Goal: Task Accomplishment & Management: Complete application form

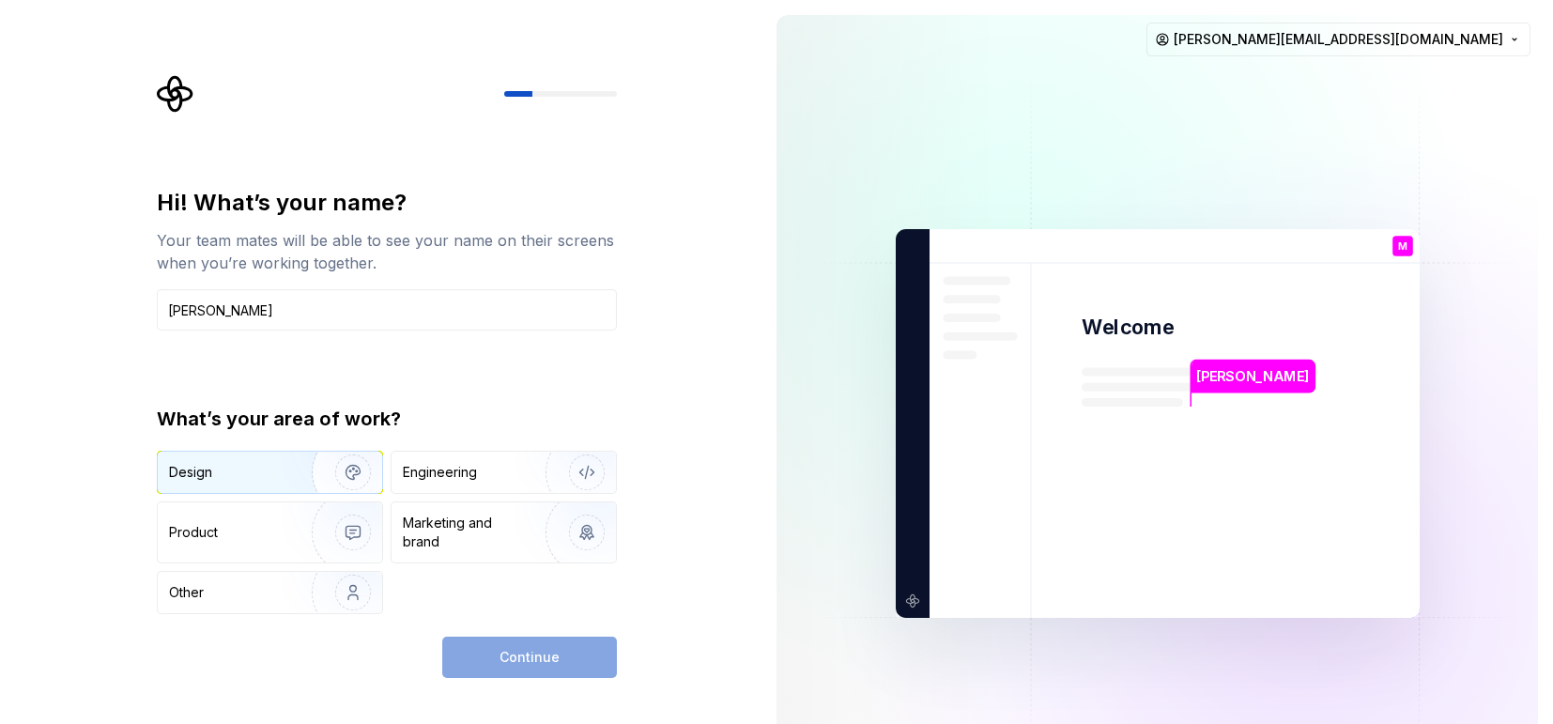
type input "Marisa Recuenco"
click at [255, 469] on div "Design" at bounding box center [228, 472] width 118 height 19
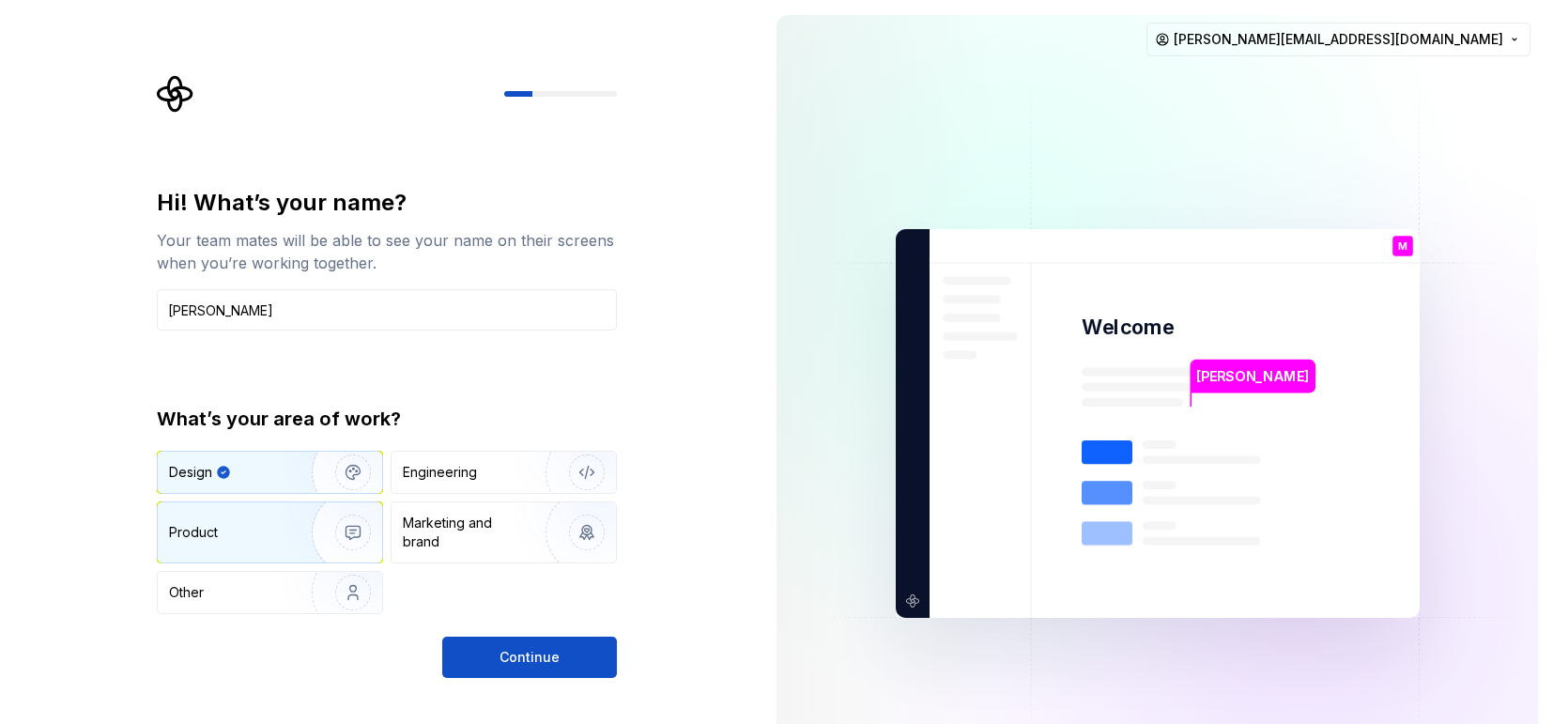
click at [278, 529] on div "Product" at bounding box center [231, 532] width 124 height 19
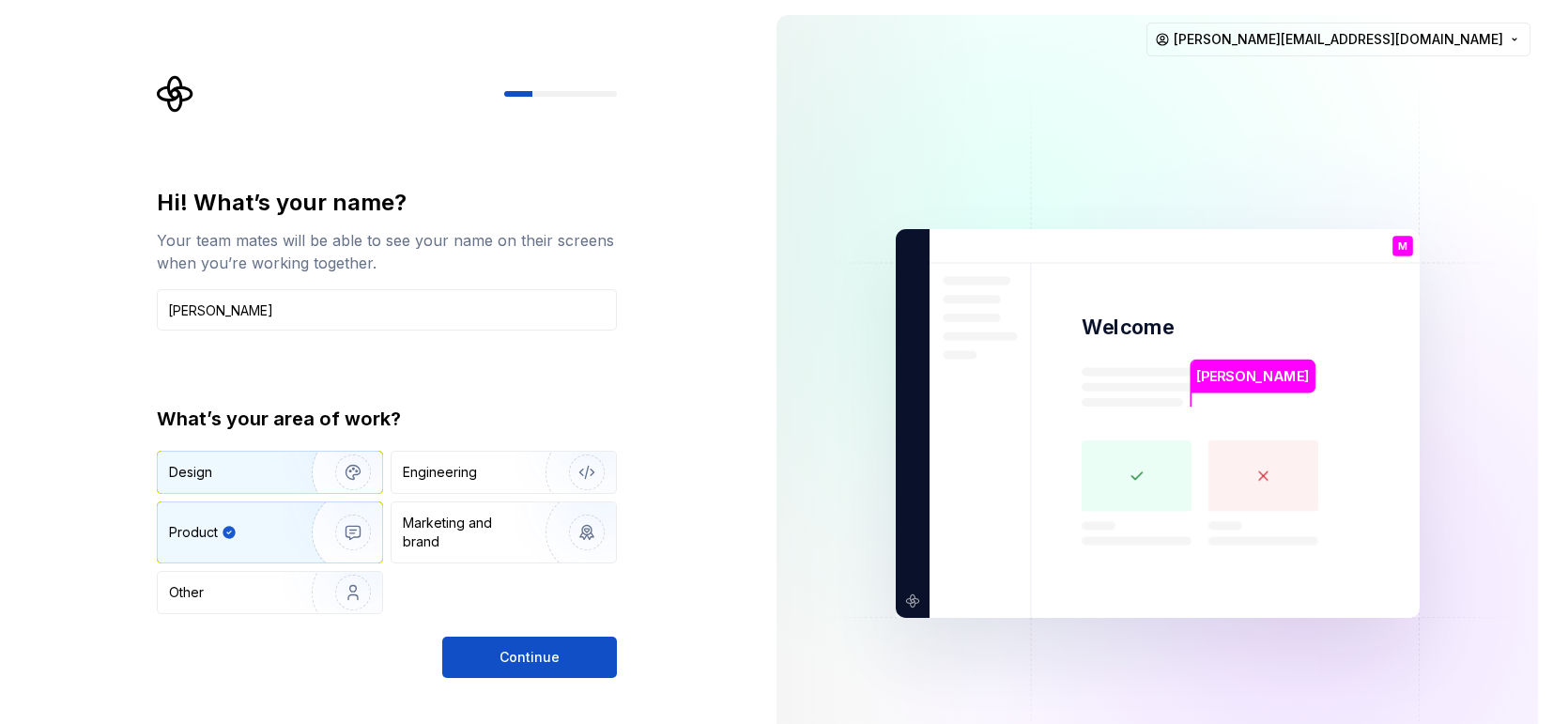
click at [276, 463] on div "Design" at bounding box center [228, 472] width 118 height 19
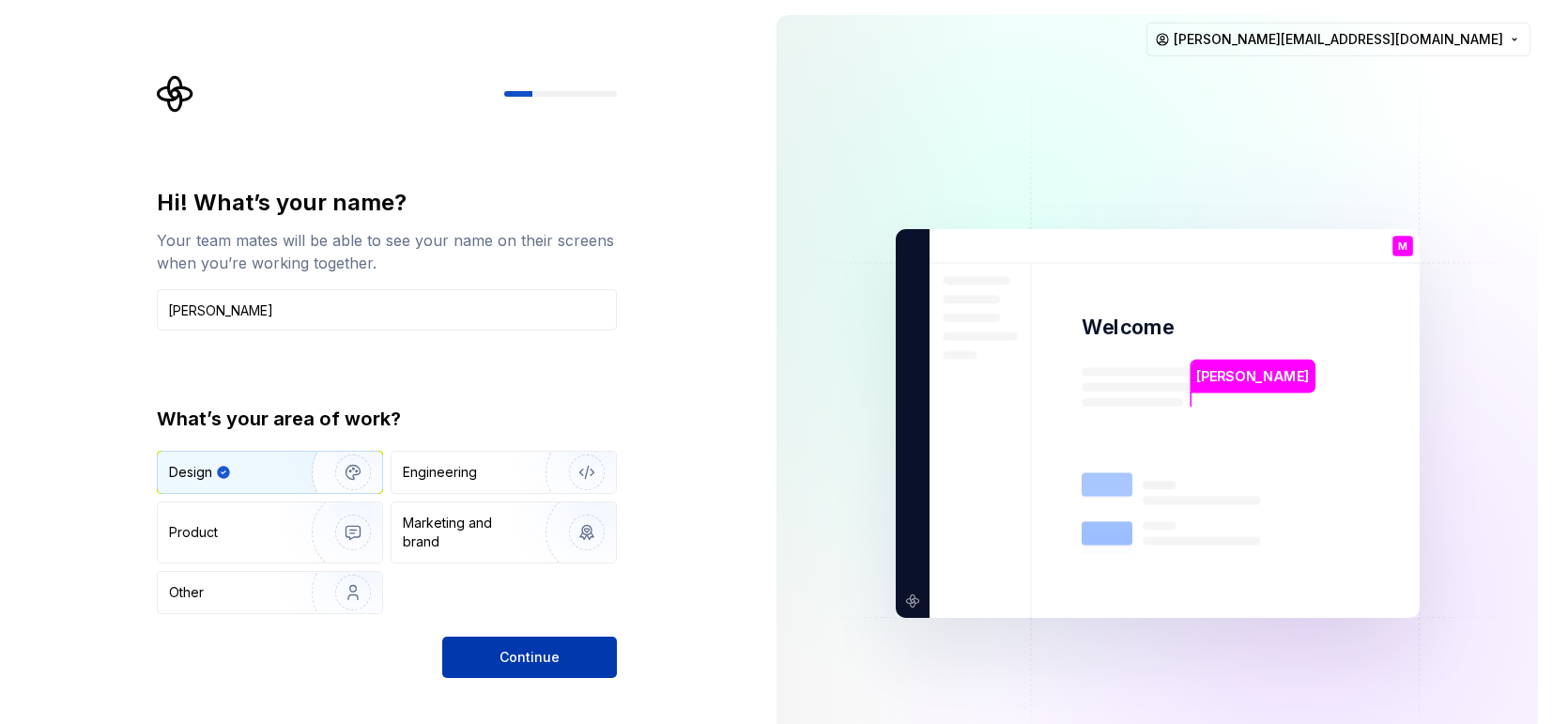
click at [489, 654] on button "Continue" at bounding box center [529, 657] width 175 height 41
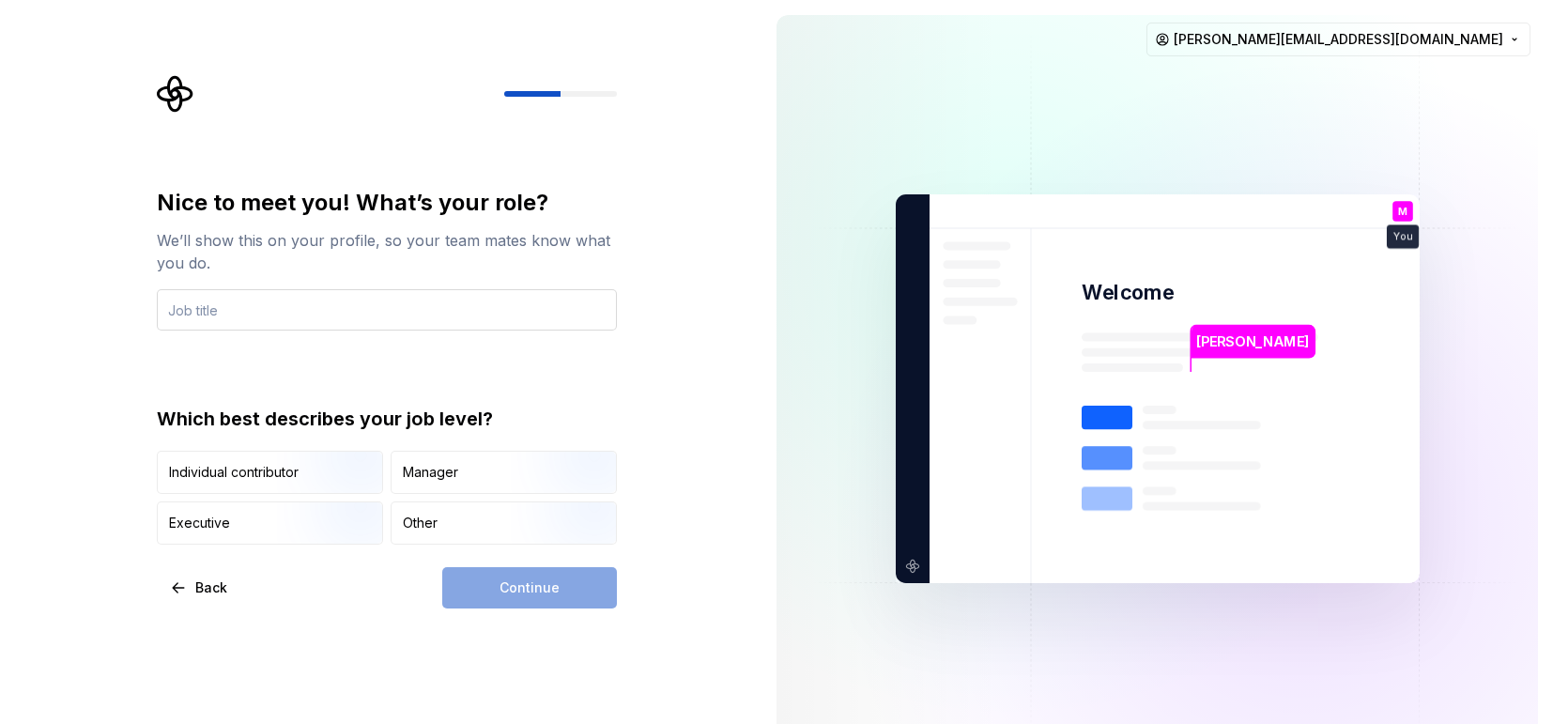
click at [217, 318] on input "text" at bounding box center [387, 309] width 460 height 41
type input "P"
click at [226, 469] on div "Individual contributor" at bounding box center [234, 472] width 130 height 19
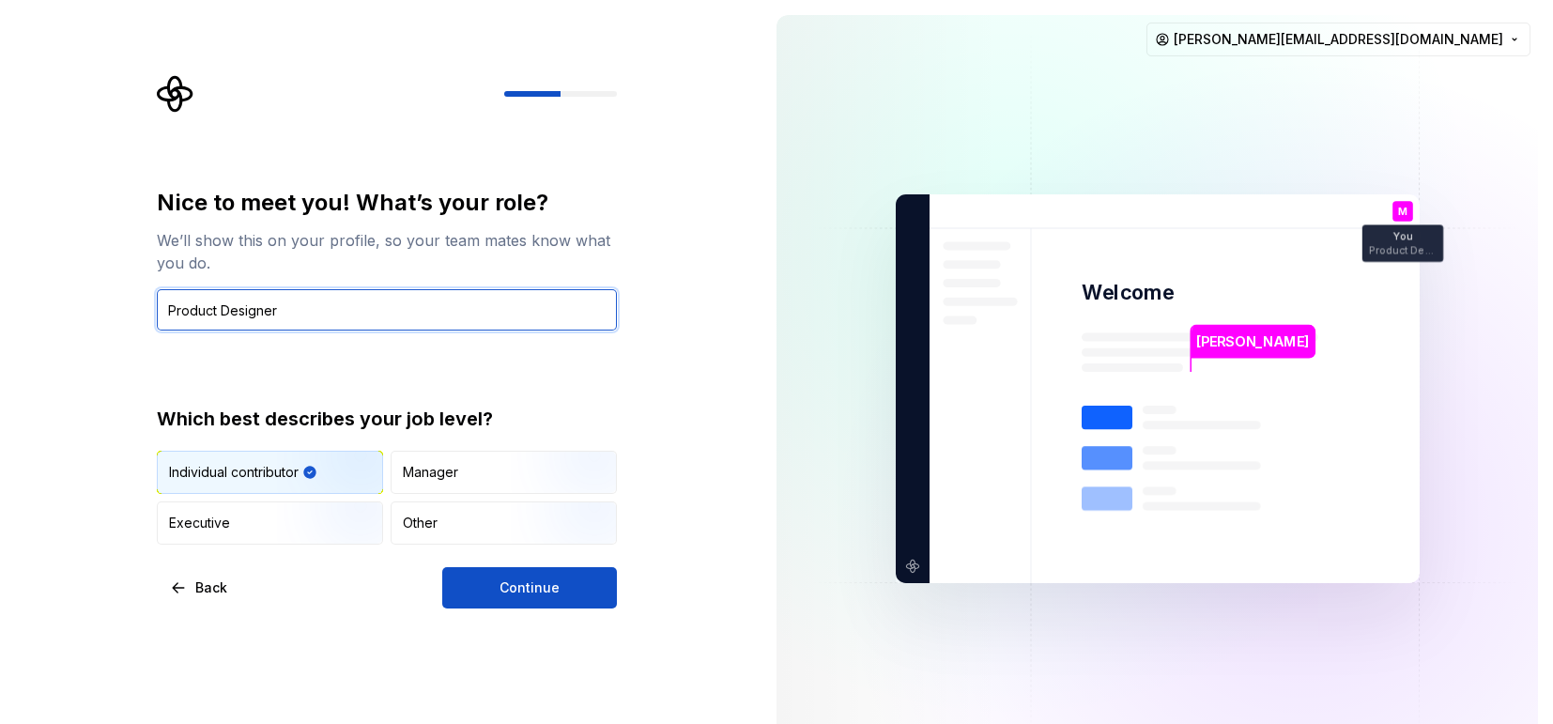
drag, startPoint x: 169, startPoint y: 310, endPoint x: 215, endPoint y: 312, distance: 46.0
click at [215, 312] on input "Product Designer" at bounding box center [387, 309] width 460 height 41
type input "Design System Designer"
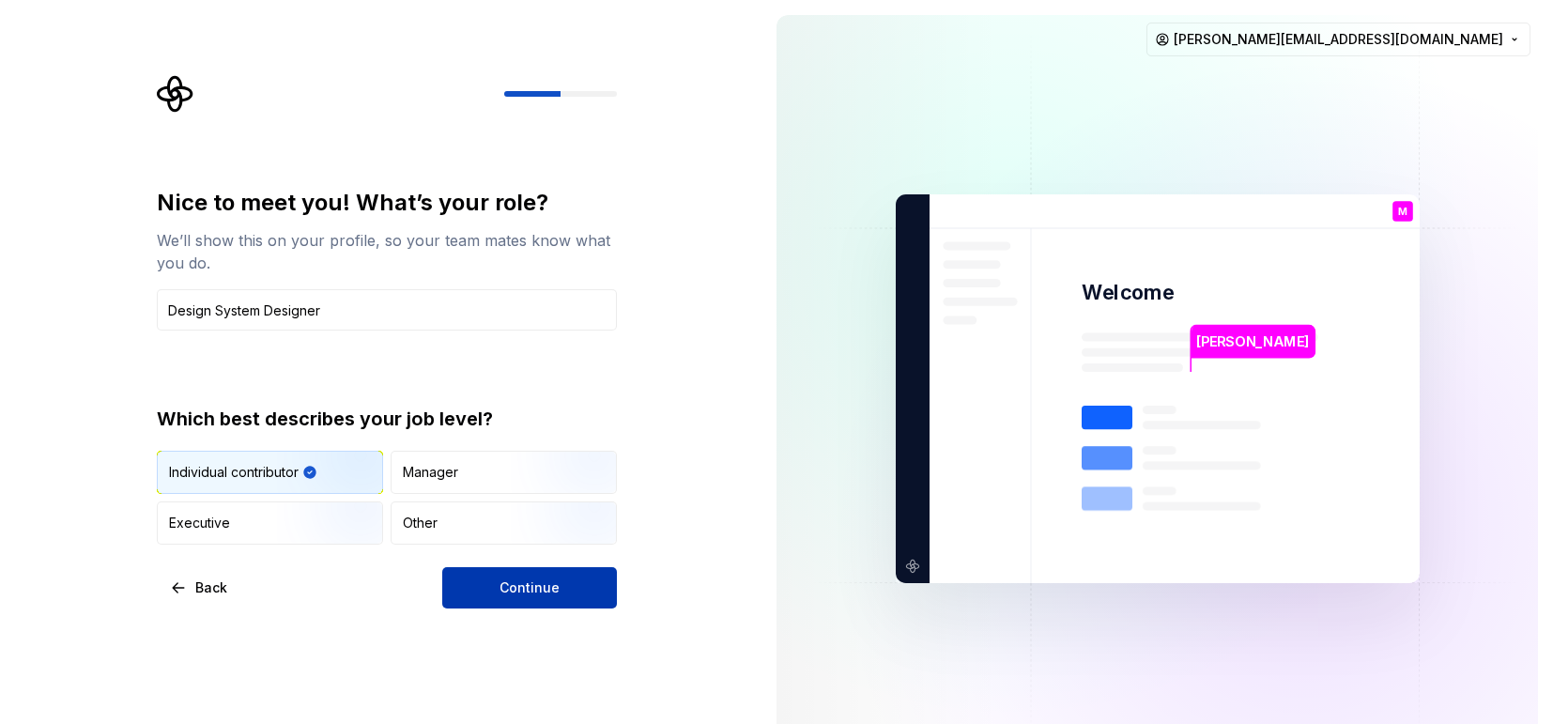
click at [549, 578] on span "Continue" at bounding box center [530, 587] width 60 height 19
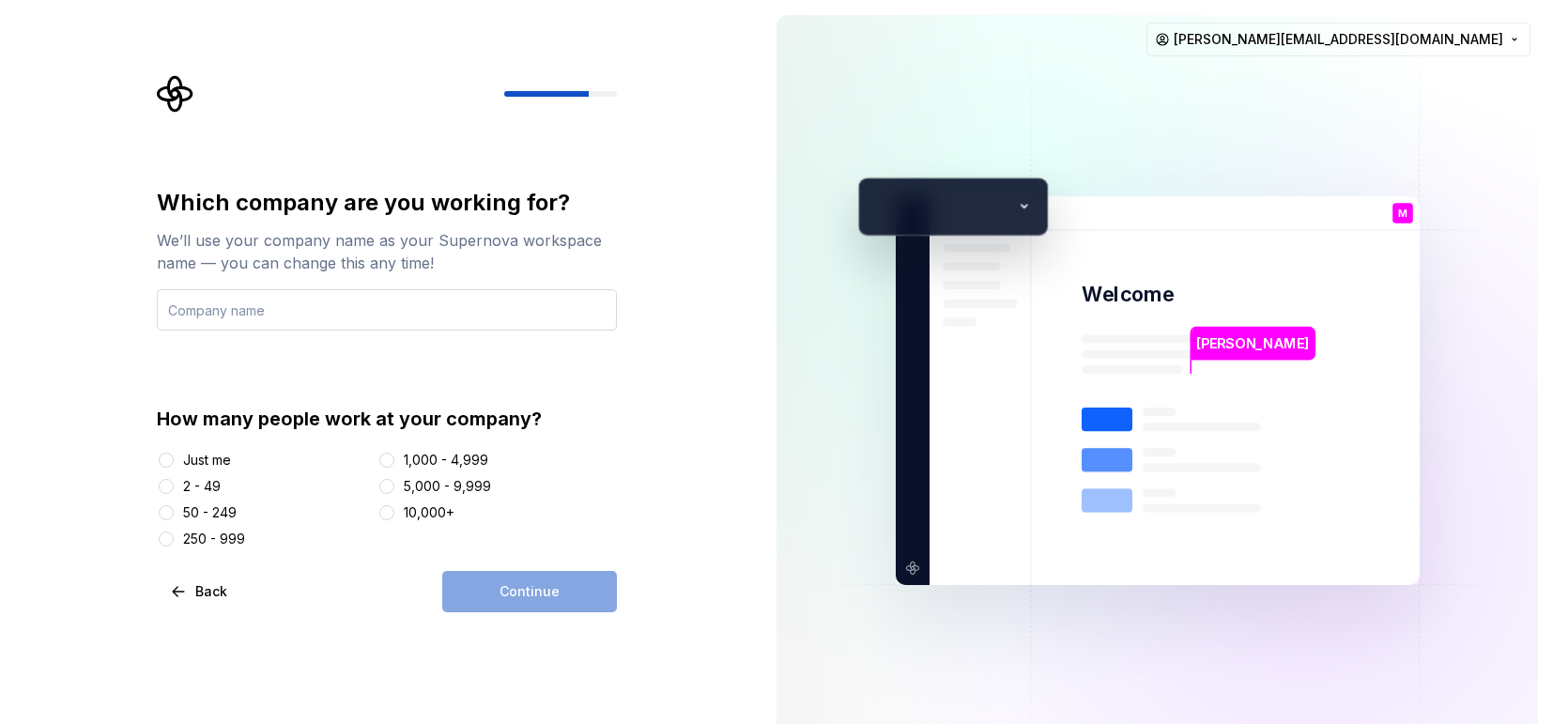
click at [219, 315] on input "text" at bounding box center [387, 309] width 460 height 41
type input "Docplanner"
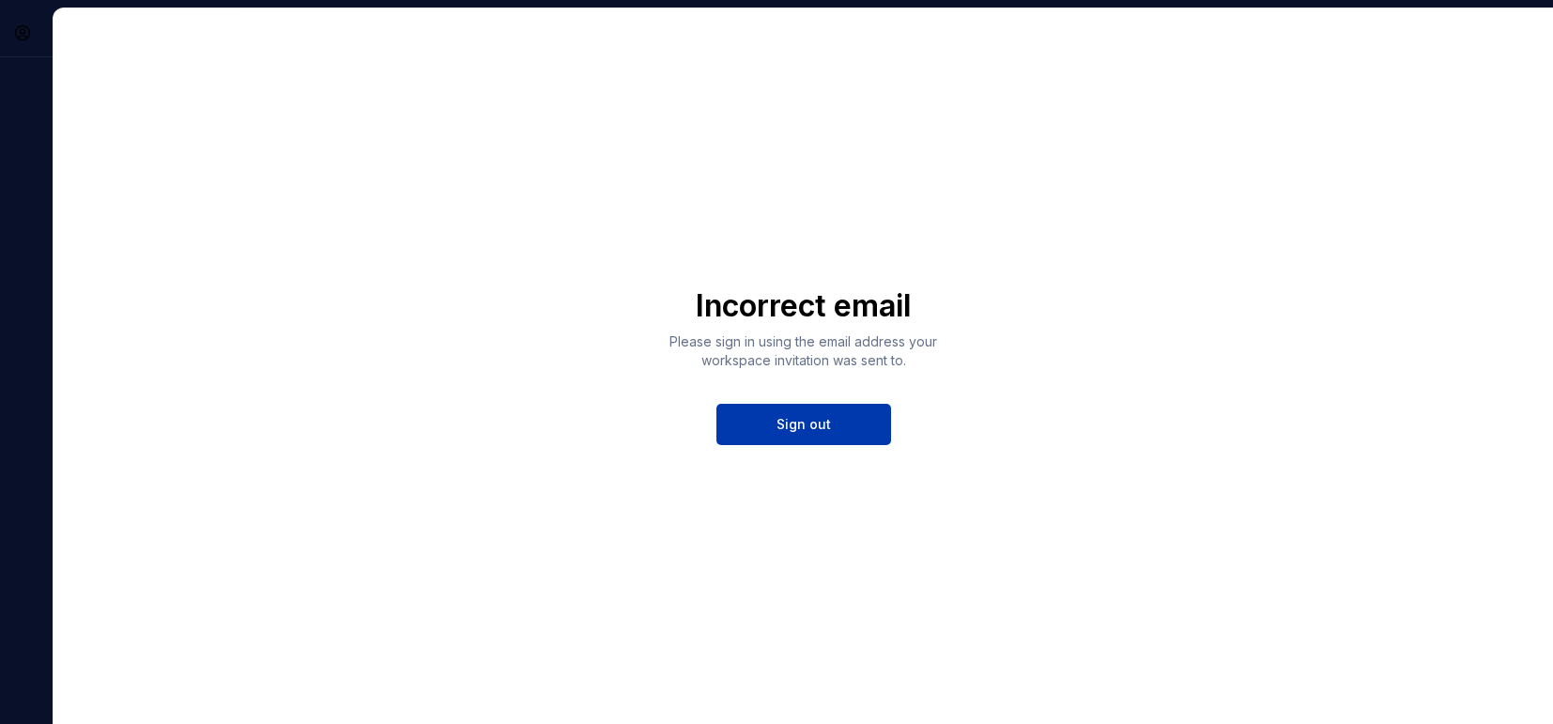
click at [792, 437] on button "Sign out" at bounding box center [803, 424] width 175 height 41
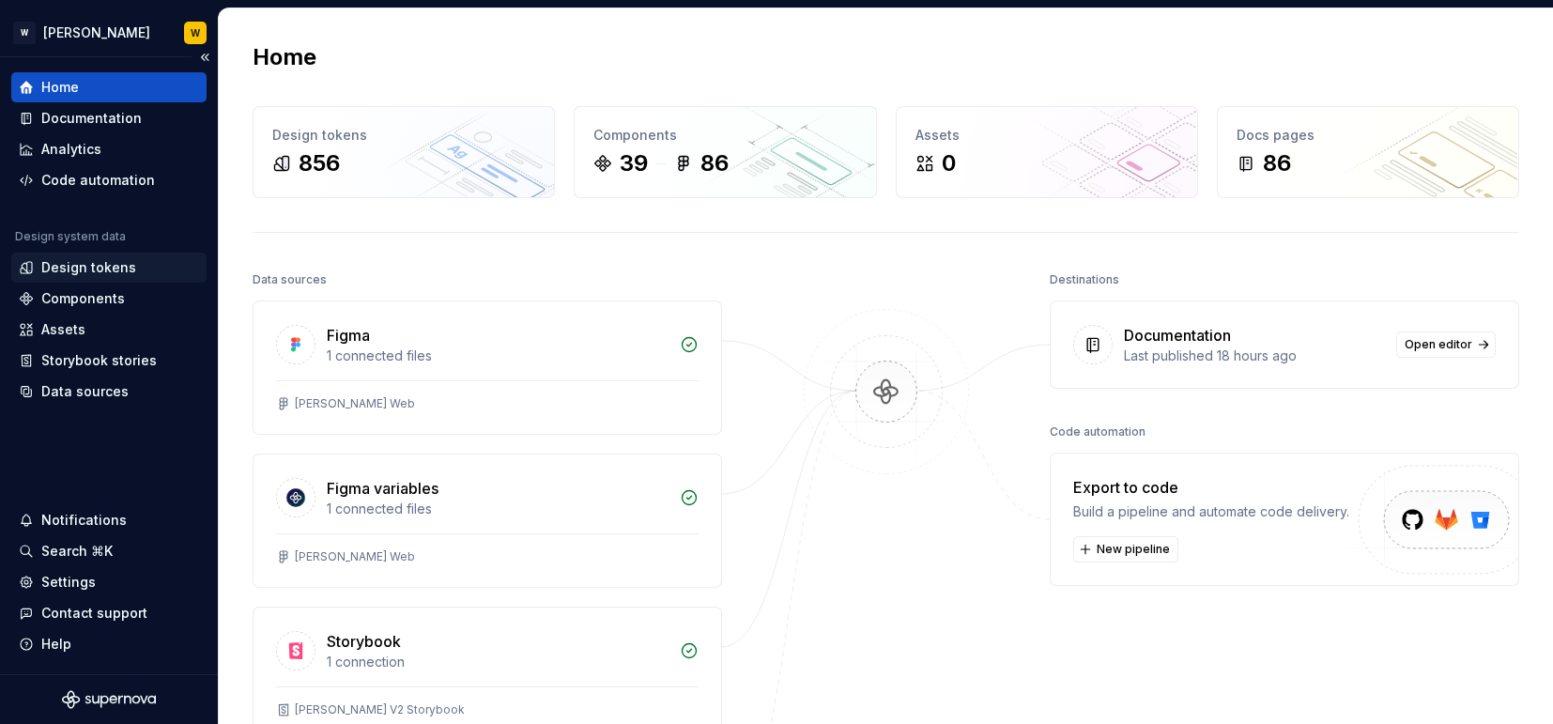
click at [82, 263] on div "Design tokens" at bounding box center [88, 267] width 95 height 19
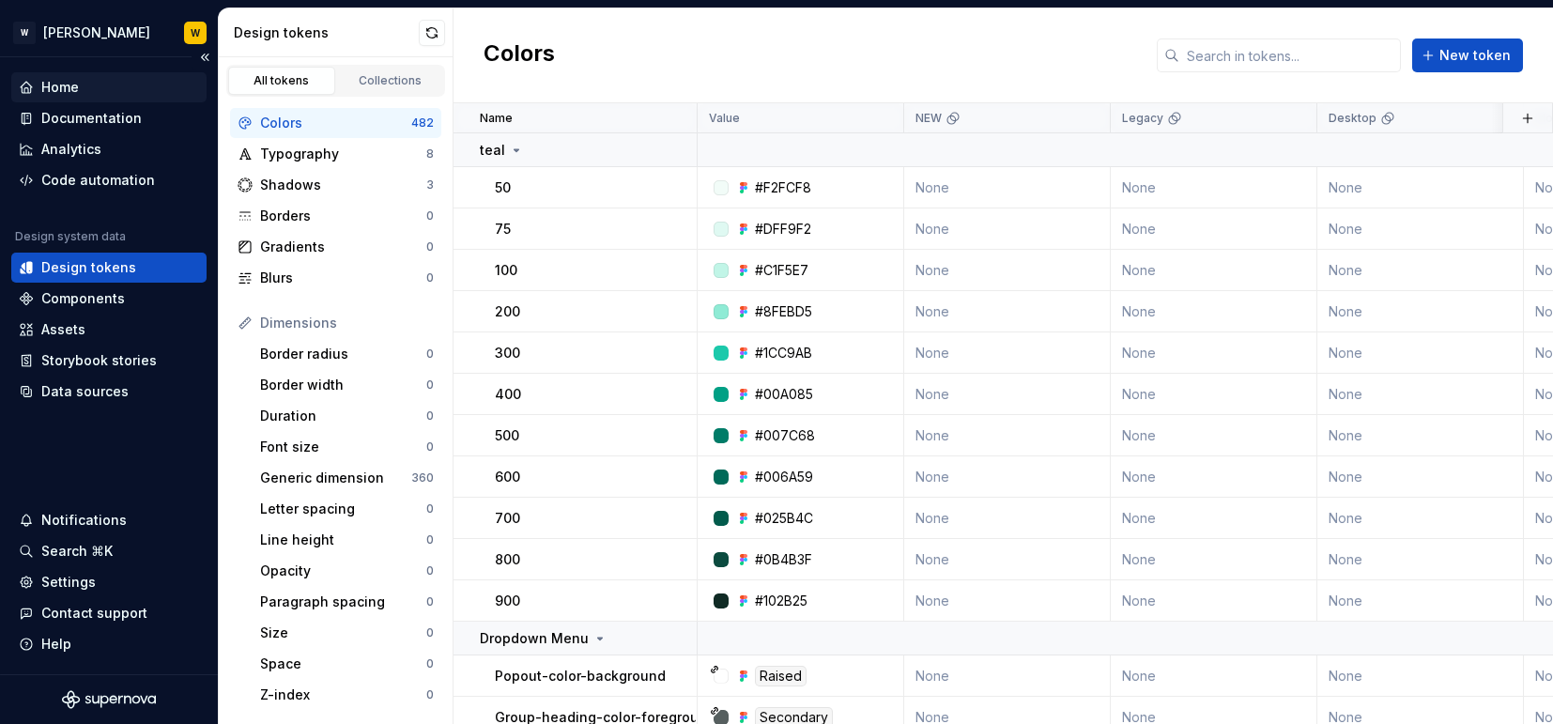
click at [66, 79] on div "Home" at bounding box center [60, 87] width 38 height 19
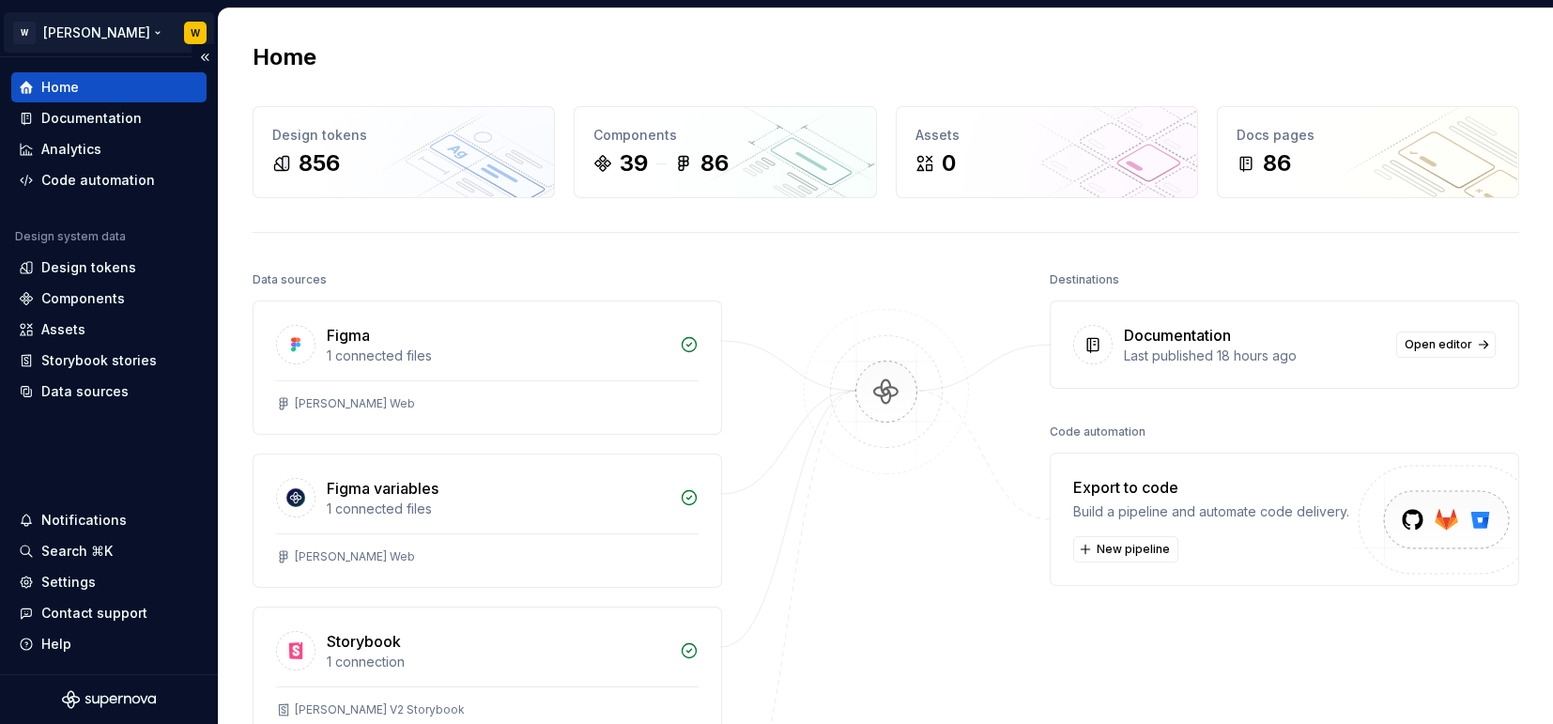
click at [95, 31] on html "W Watson W Home Documentation Analytics Code automation Design system data Desi…" at bounding box center [776, 362] width 1553 height 724
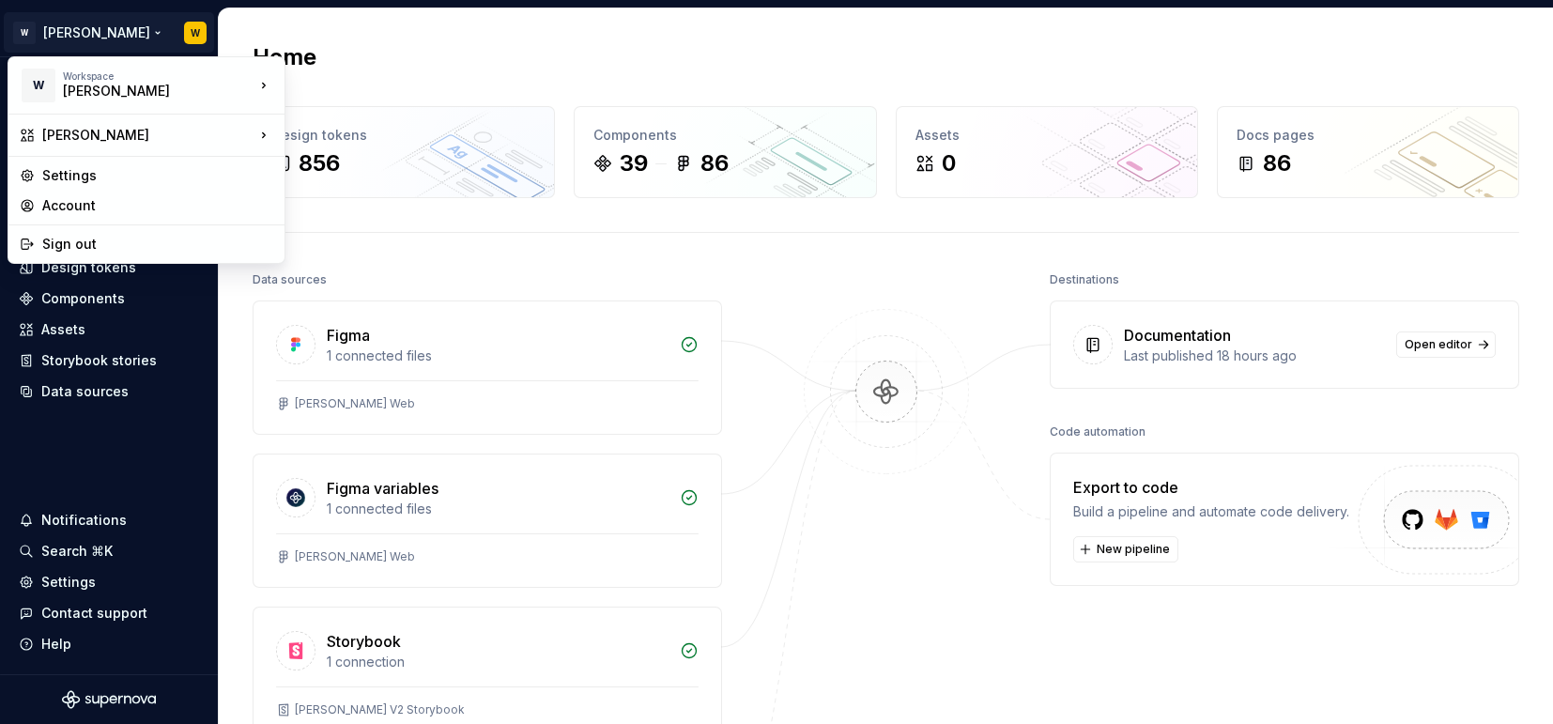
click at [878, 37] on html "W Watson W Home Documentation Analytics Code automation Design system data Desi…" at bounding box center [776, 362] width 1553 height 724
